Goal: Transaction & Acquisition: Purchase product/service

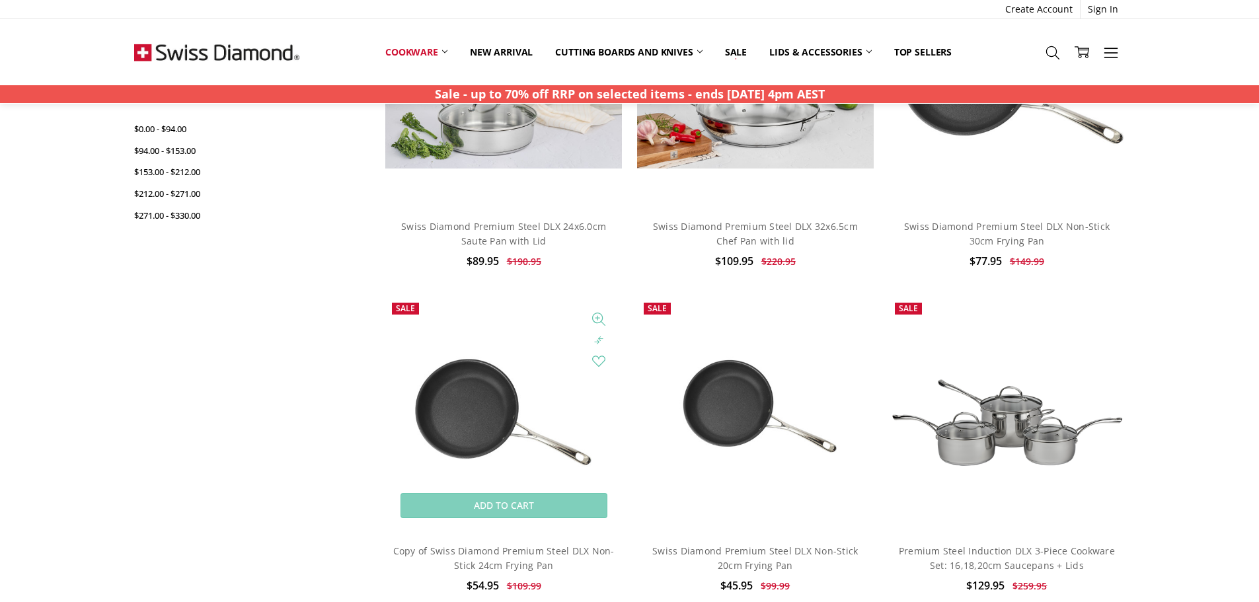
scroll to position [616, 0]
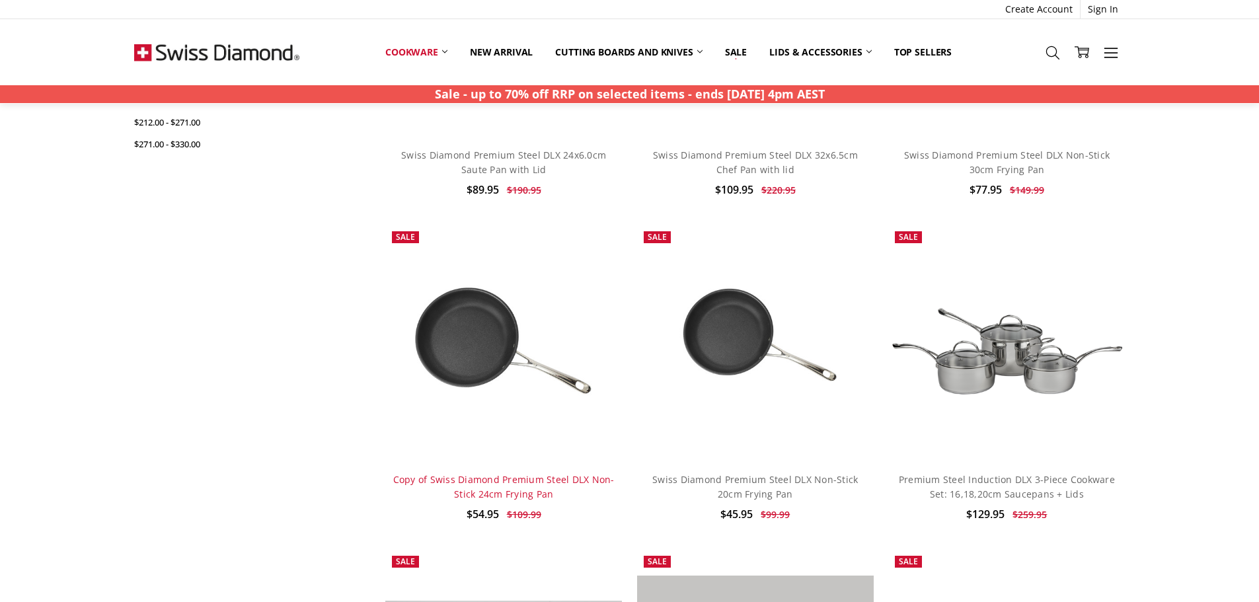
click at [511, 492] on link "Copy of Swiss Diamond Premium Steel DLX Non-Stick 24cm Frying Pan" at bounding box center [503, 486] width 221 height 27
